Goal: Information Seeking & Learning: Compare options

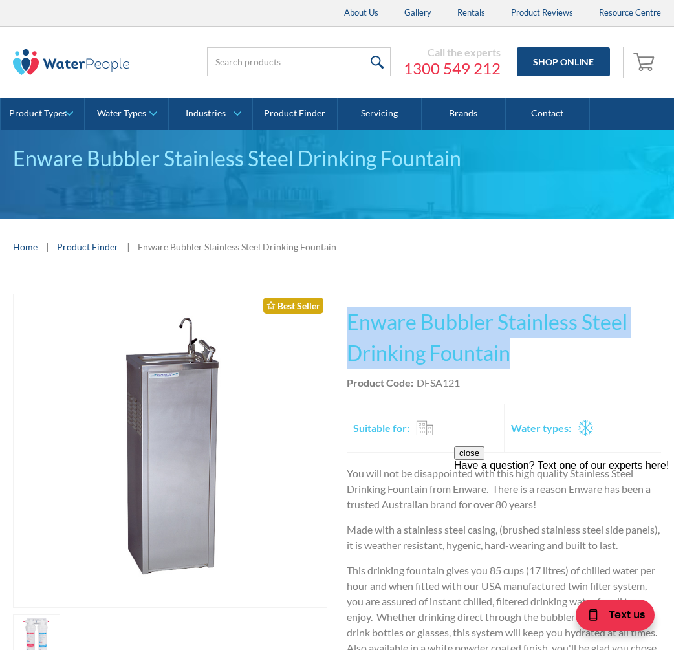
drag, startPoint x: 518, startPoint y: 352, endPoint x: 350, endPoint y: 316, distance: 171.5
click at [350, 316] on h1 "Enware Bubbler Stainless Steel Drinking Fountain" at bounding box center [504, 338] width 314 height 62
copy h1 "Enware Bubbler Stainless Steel Drinking Fountain"
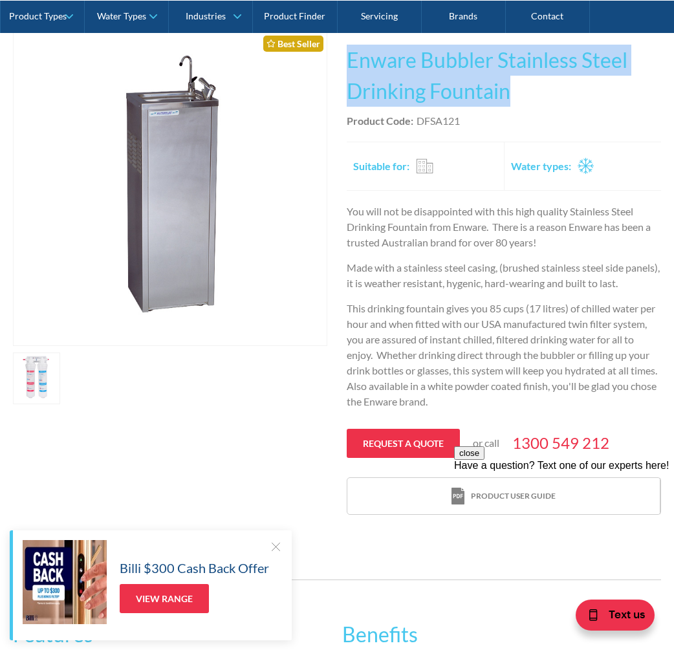
scroll to position [259, 0]
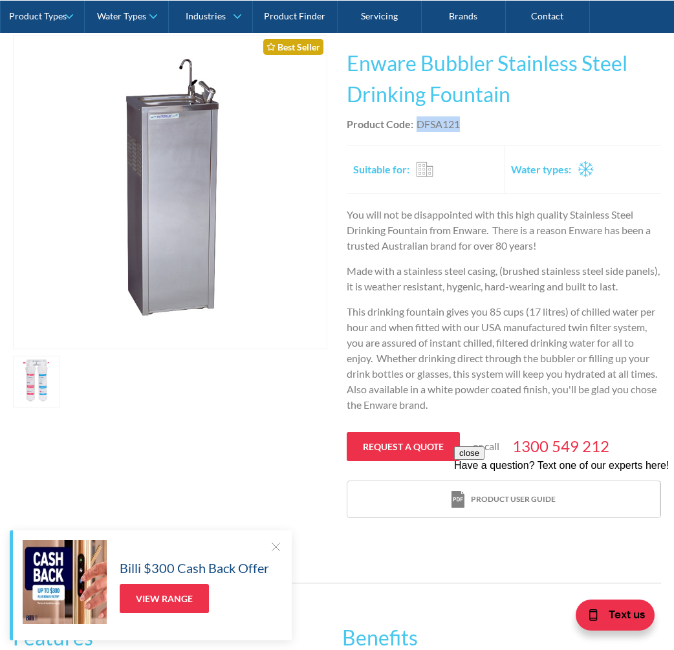
drag, startPoint x: 459, startPoint y: 123, endPoint x: 419, endPoint y: 129, distance: 40.5
click at [419, 129] on div "DFSA121" at bounding box center [438, 124] width 43 height 16
copy div "DFSA121"
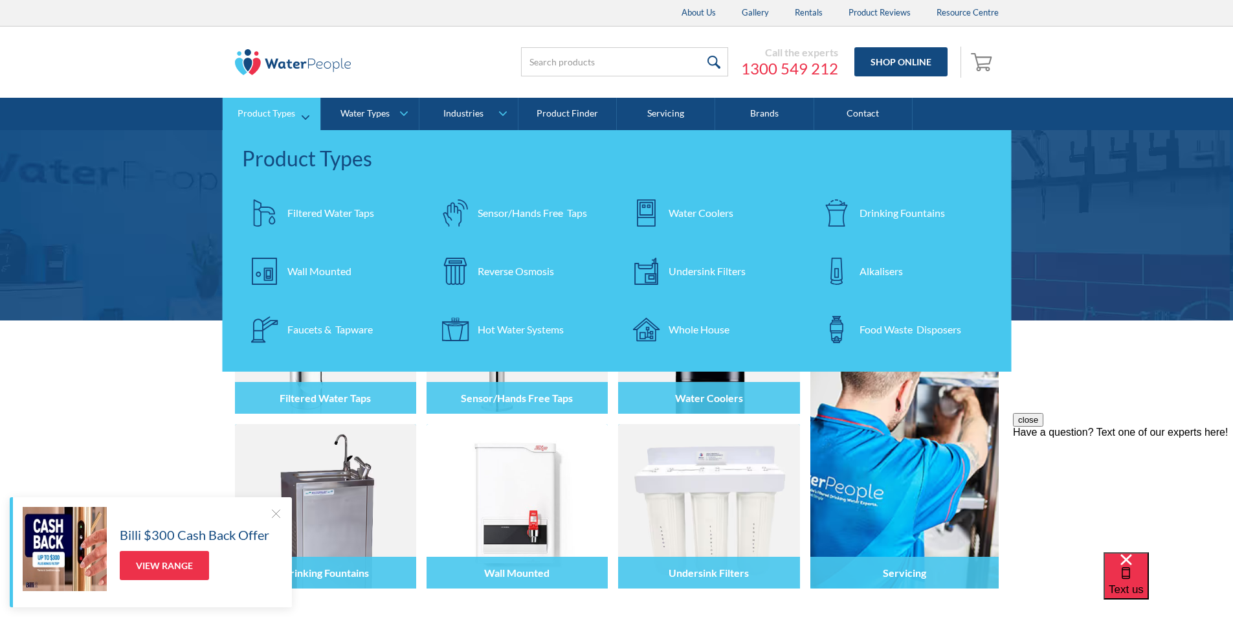
click at [330, 208] on div "Filtered Water Taps" at bounding box center [330, 213] width 87 height 16
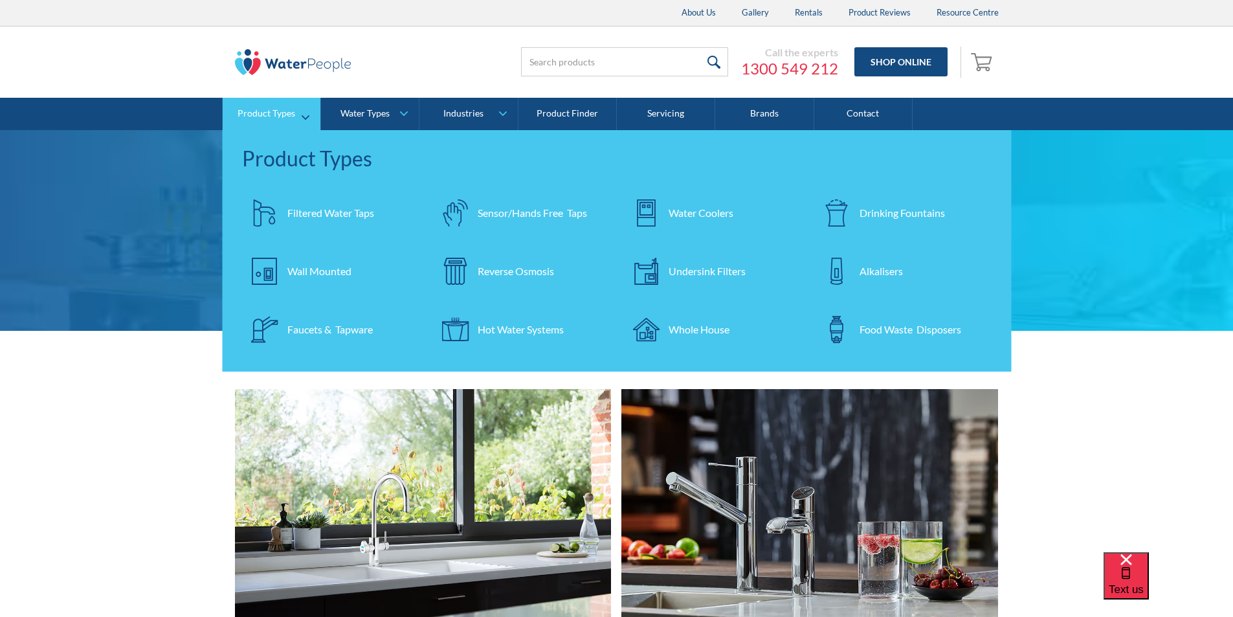
click at [310, 208] on div "Filtered Water Taps" at bounding box center [330, 213] width 87 height 16
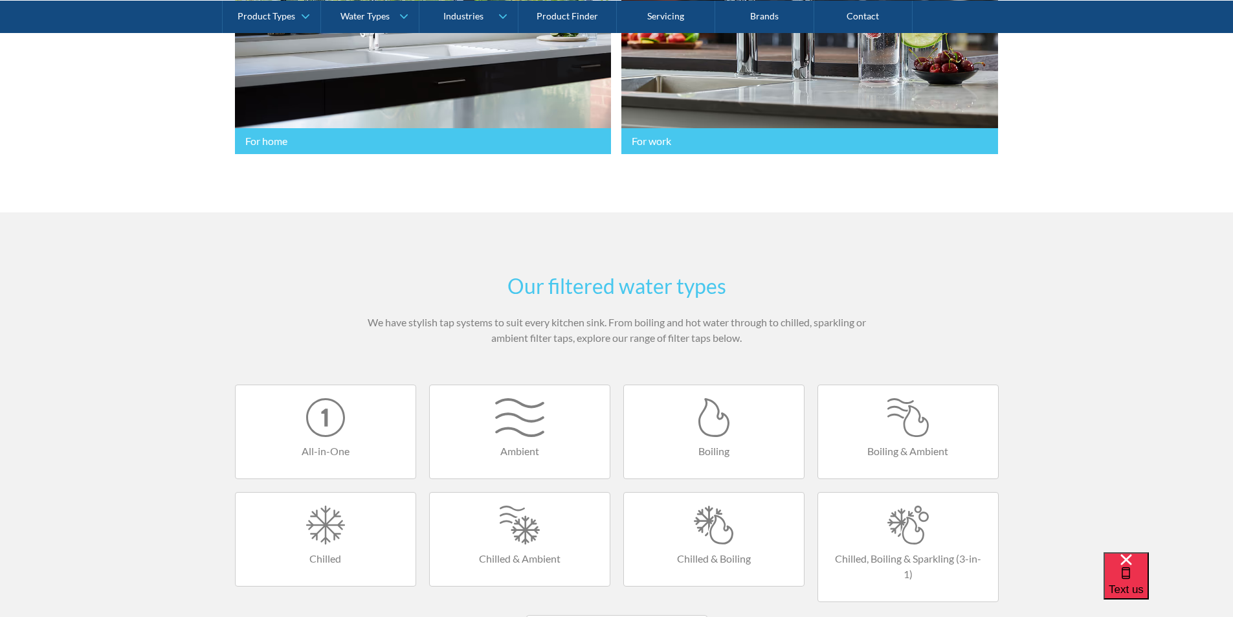
scroll to position [712, 0]
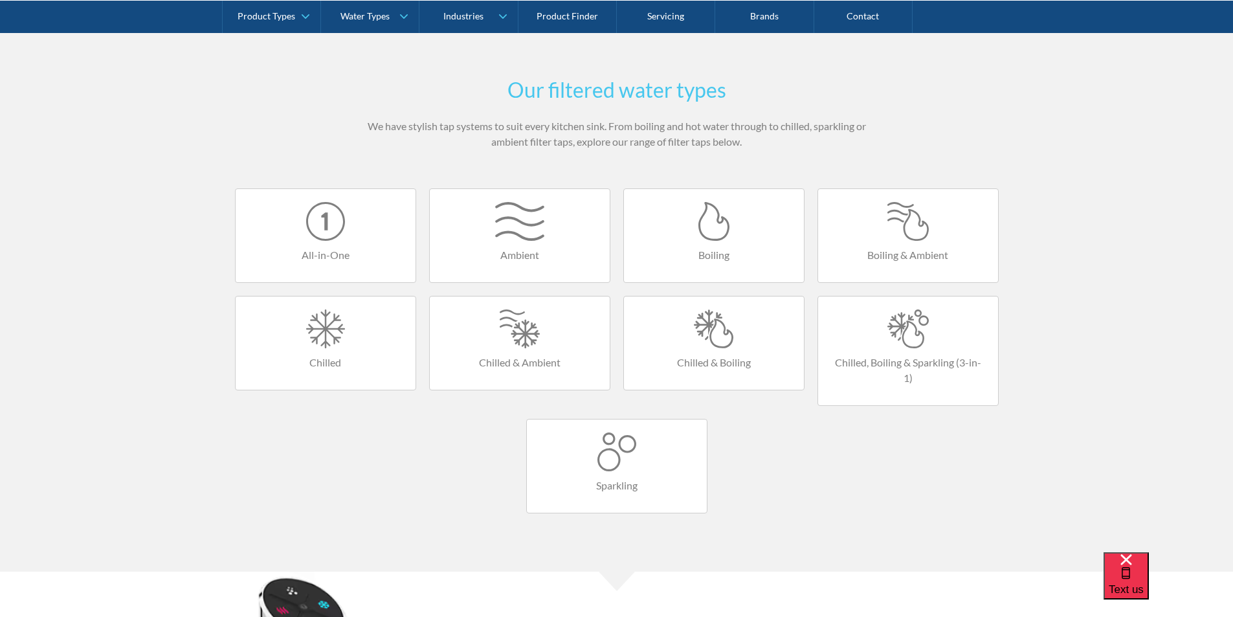
click at [696, 322] on div at bounding box center [714, 328] width 154 height 39
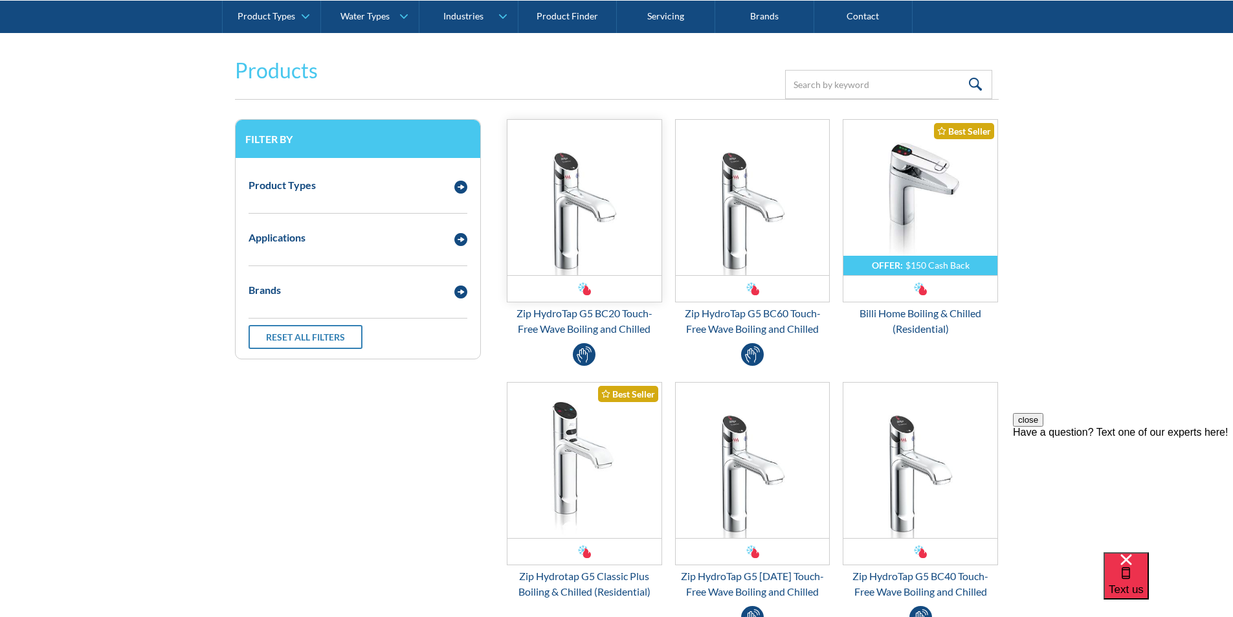
click at [567, 228] on img "Email Form 3" at bounding box center [584, 197] width 154 height 155
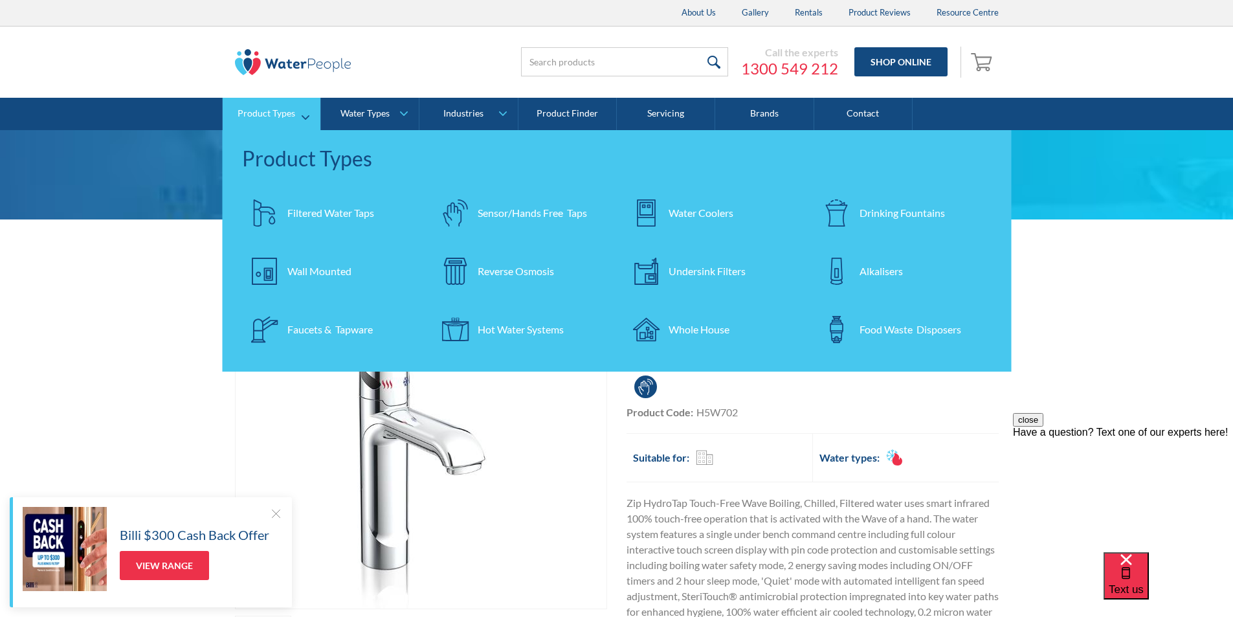
click at [324, 206] on div "Filtered Water Taps" at bounding box center [330, 213] width 87 height 16
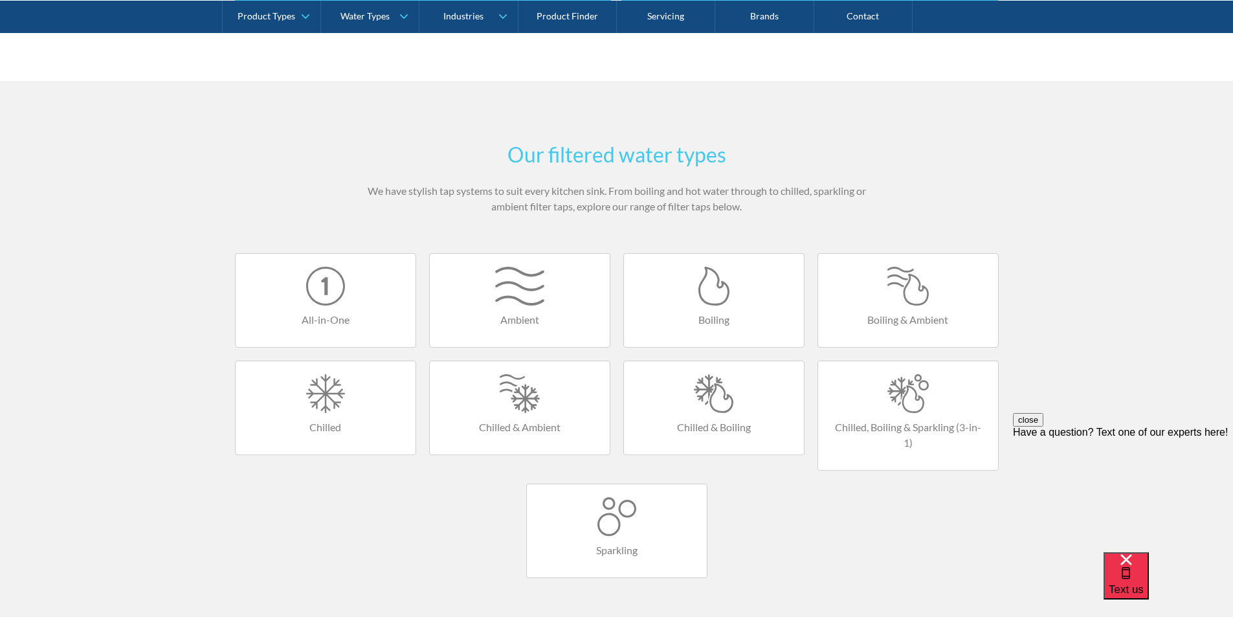
click at [710, 393] on div at bounding box center [714, 393] width 154 height 39
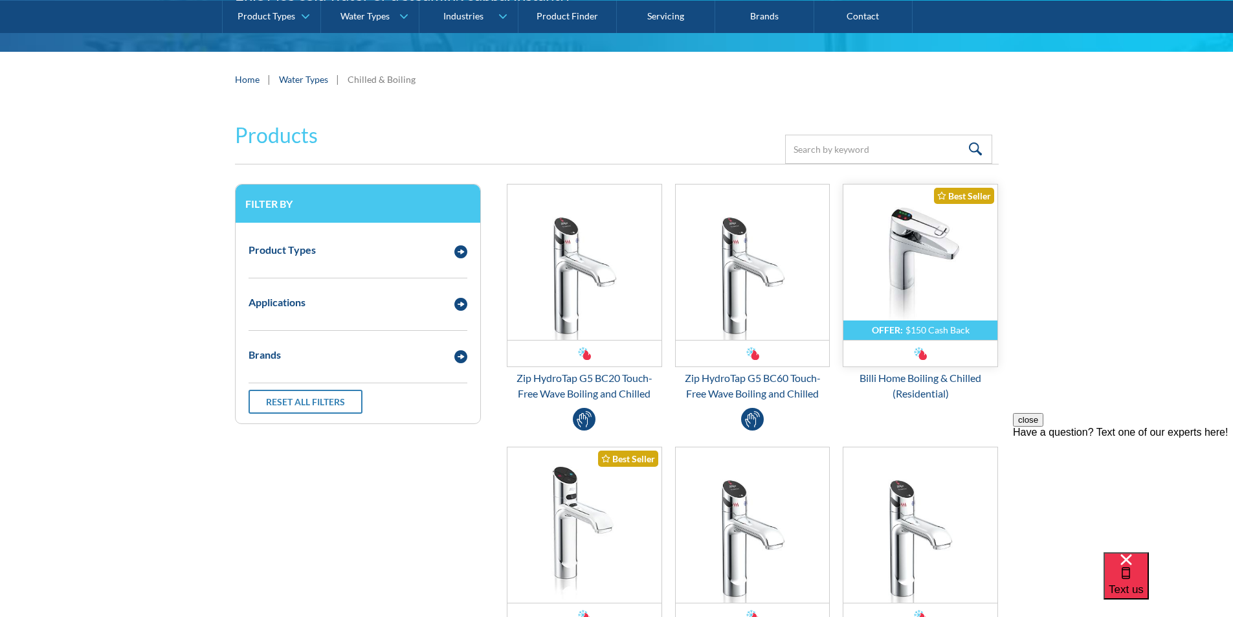
click at [907, 278] on img "Email Form 3" at bounding box center [920, 261] width 154 height 155
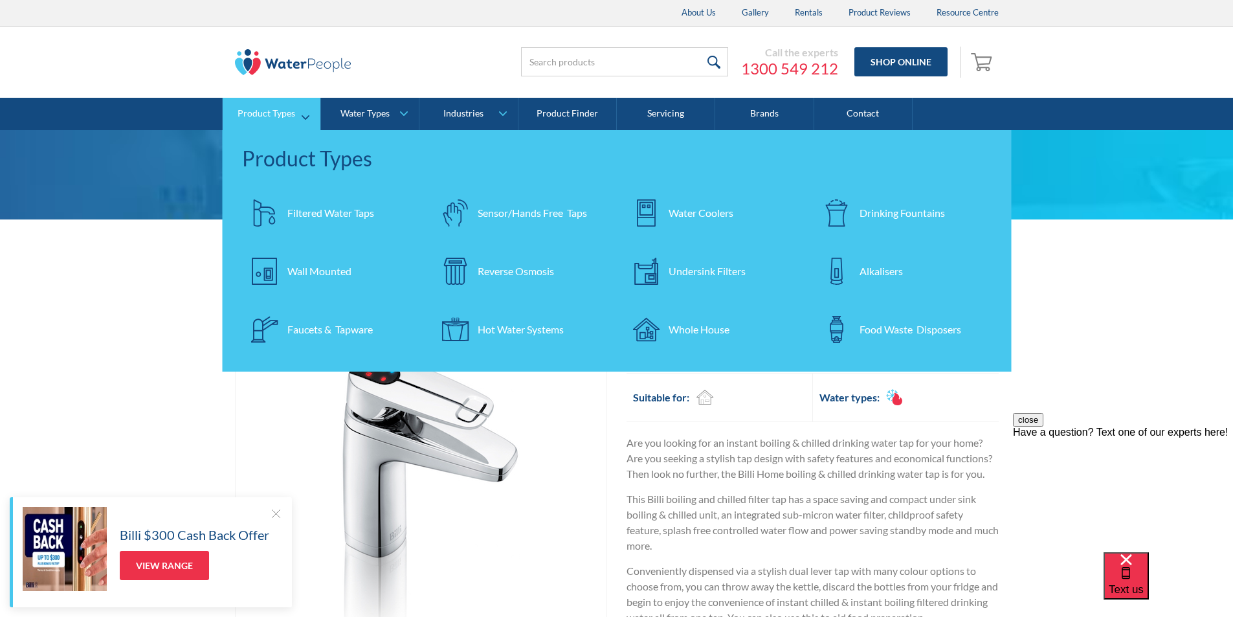
click at [317, 211] on div "Filtered Water Taps" at bounding box center [330, 213] width 87 height 16
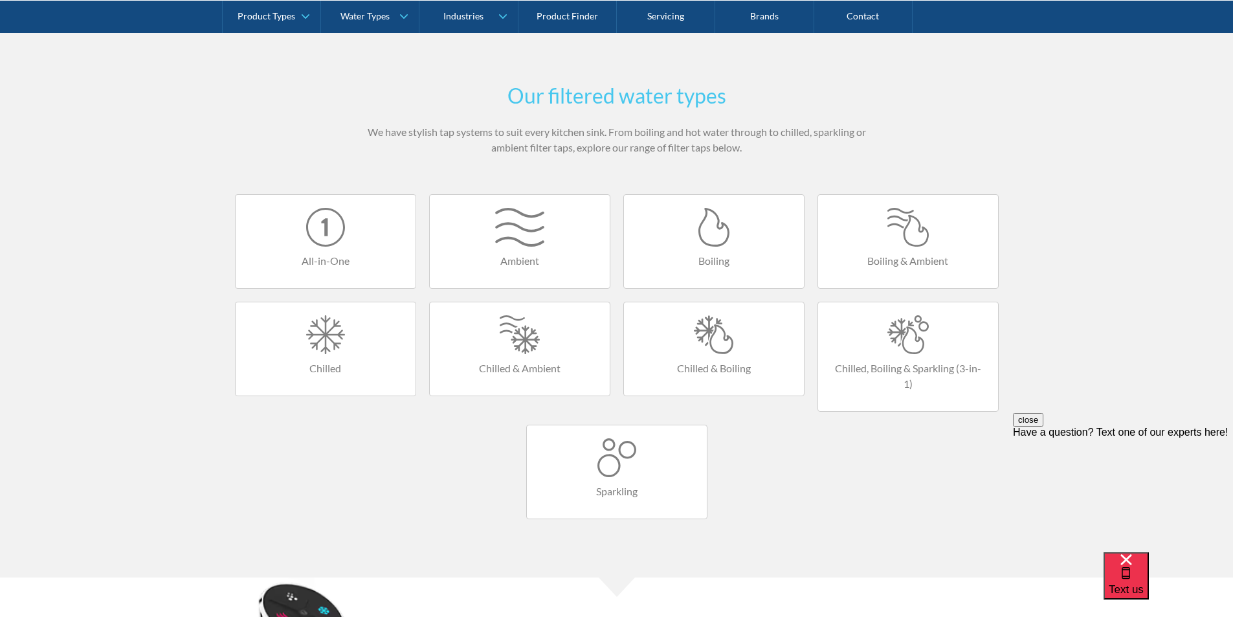
scroll to position [647, 0]
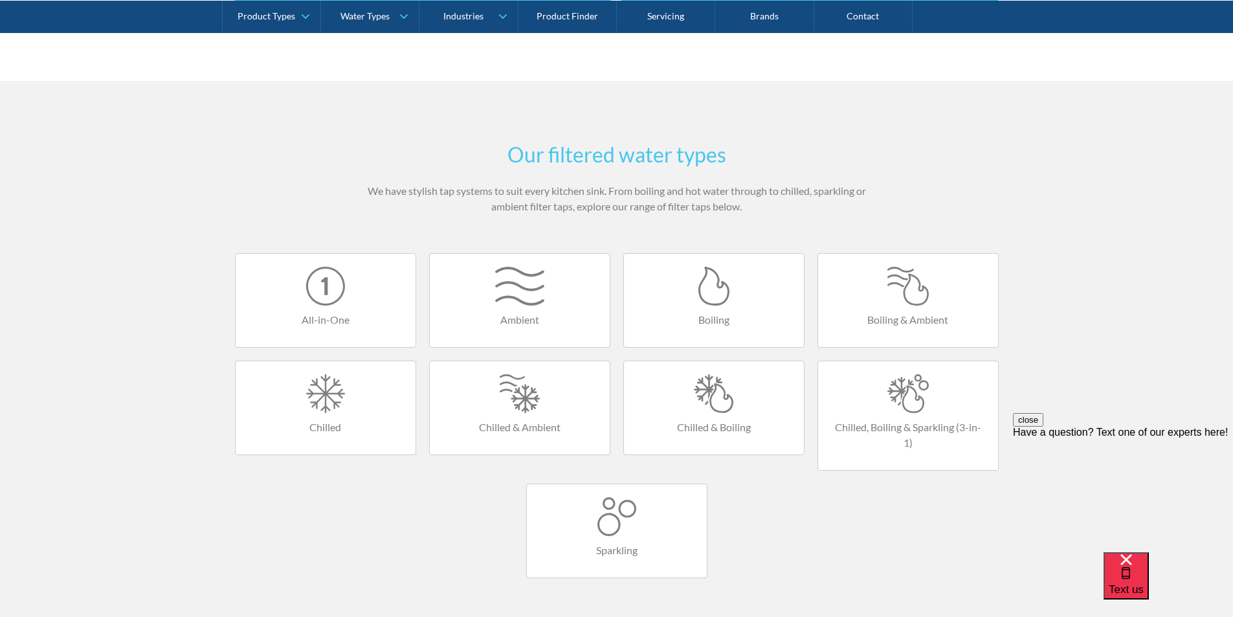
click at [714, 386] on div at bounding box center [714, 393] width 154 height 39
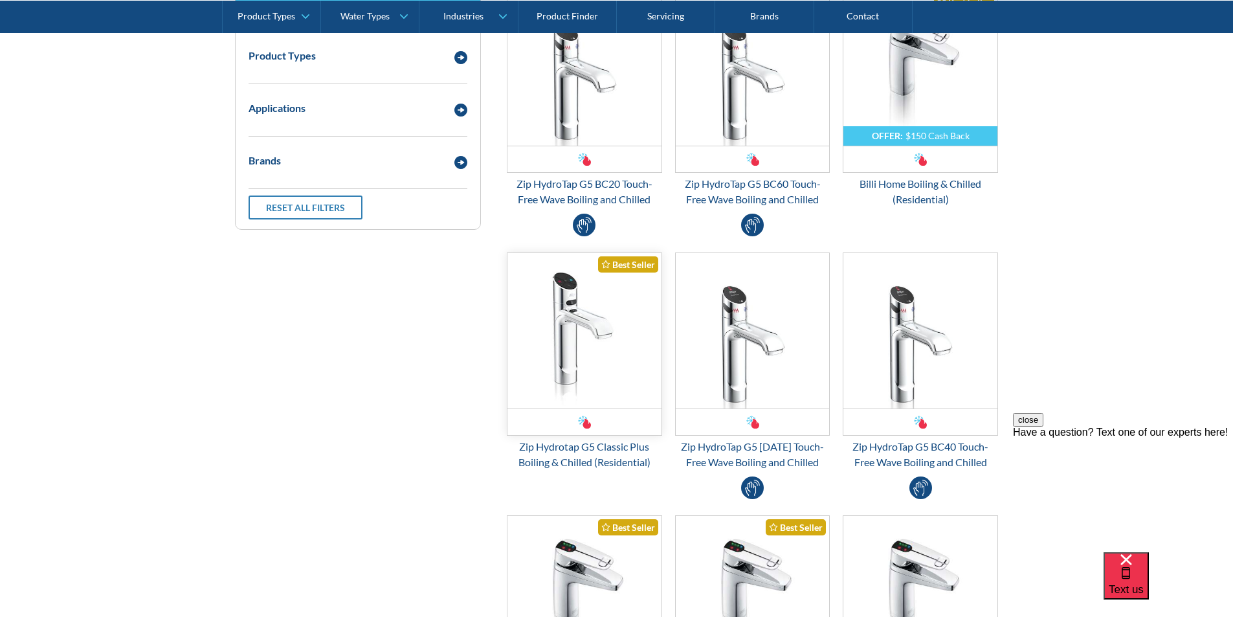
click at [587, 355] on img "Email Form 3" at bounding box center [584, 330] width 154 height 155
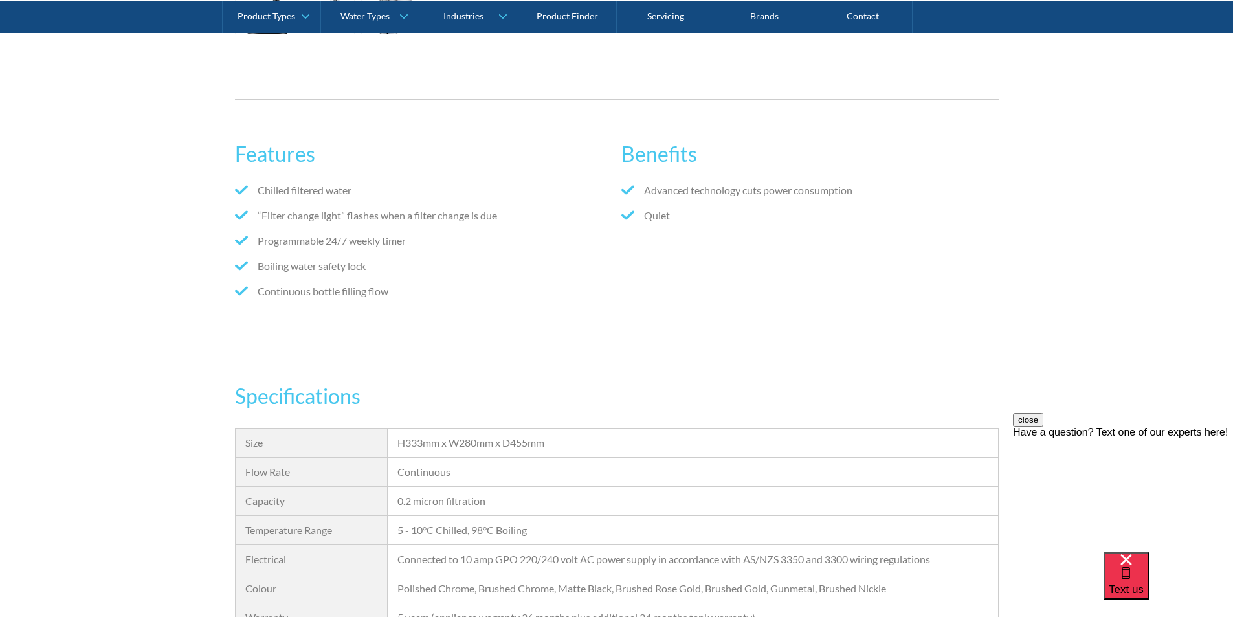
scroll to position [906, 0]
